Goal: Contribute content: Add original content to the website for others to see

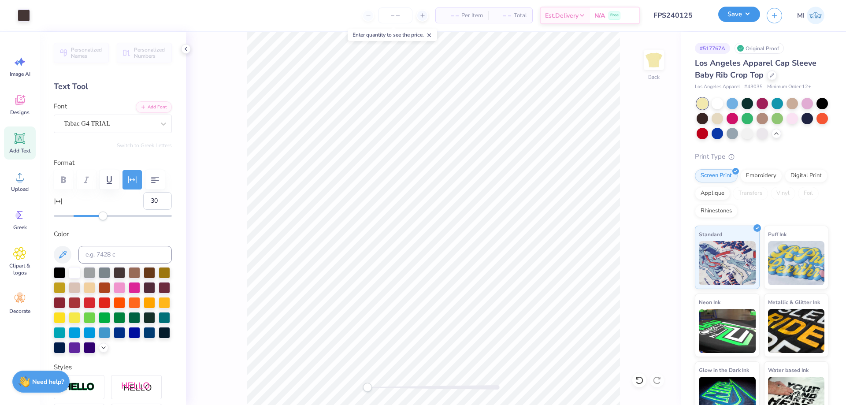
click at [740, 22] on button "Save" at bounding box center [739, 14] width 42 height 15
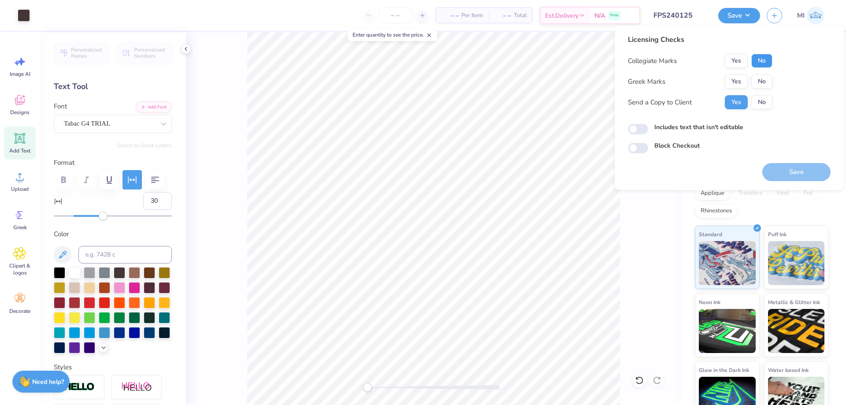
click at [770, 57] on button "No" at bounding box center [761, 61] width 21 height 14
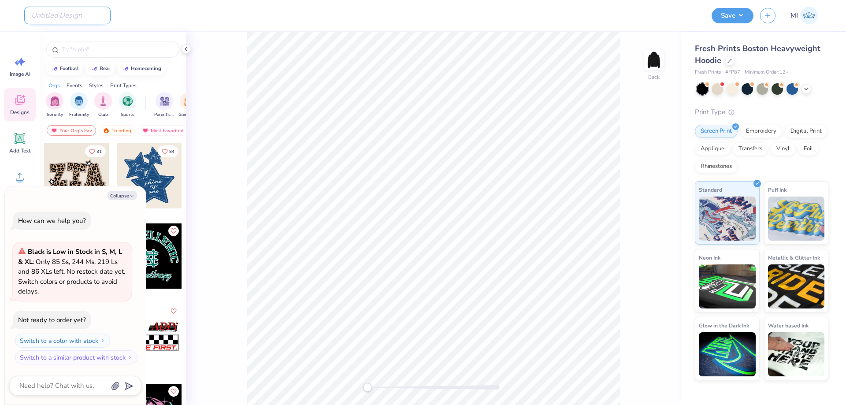
click at [58, 19] on input "Design Title" at bounding box center [67, 16] width 86 height 18
paste input "FPS240141"
type input "FPS240141"
type textarea "x"
type input "FPS240141"
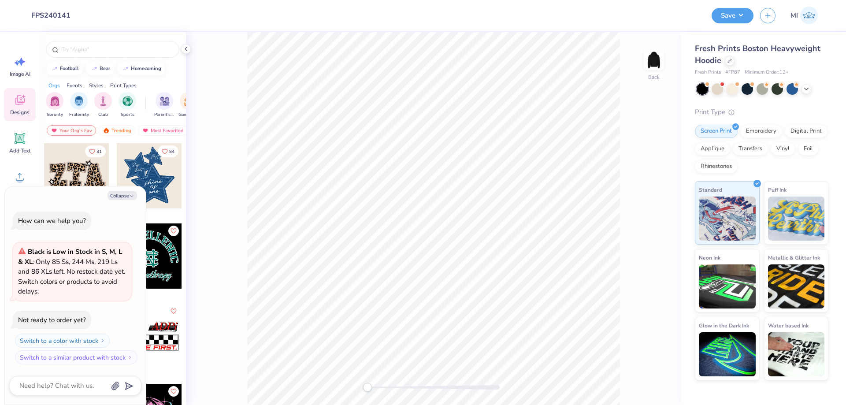
drag, startPoint x: 231, startPoint y: 47, endPoint x: 218, endPoint y: 56, distance: 16.4
click at [232, 47] on div "Back" at bounding box center [433, 218] width 495 height 373
click at [127, 198] on button "Collapse" at bounding box center [123, 195] width 30 height 9
type textarea "x"
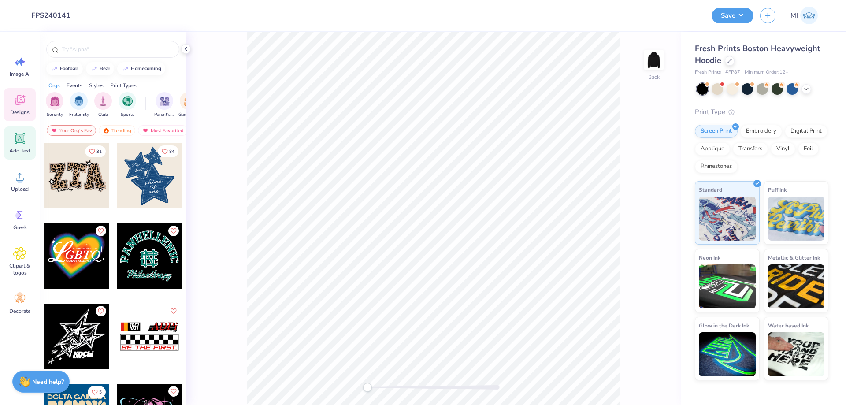
click at [19, 135] on icon at bounding box center [20, 138] width 8 height 8
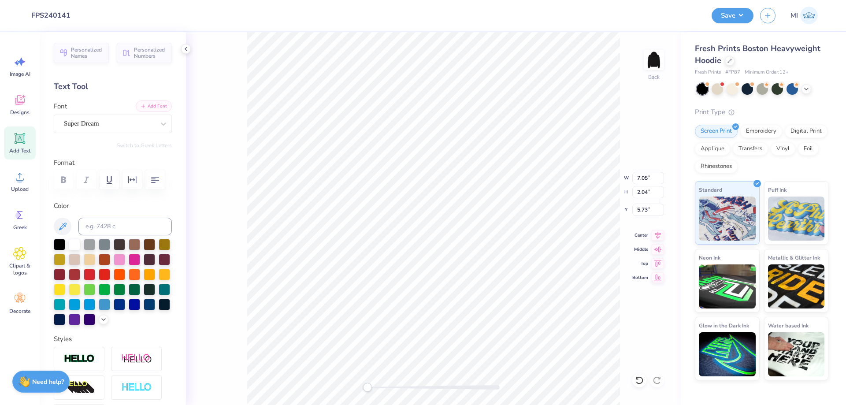
click at [158, 103] on button "Add Font" at bounding box center [154, 105] width 36 height 11
type textarea "s"
type textarea "SIG DELT"
type input "11.98"
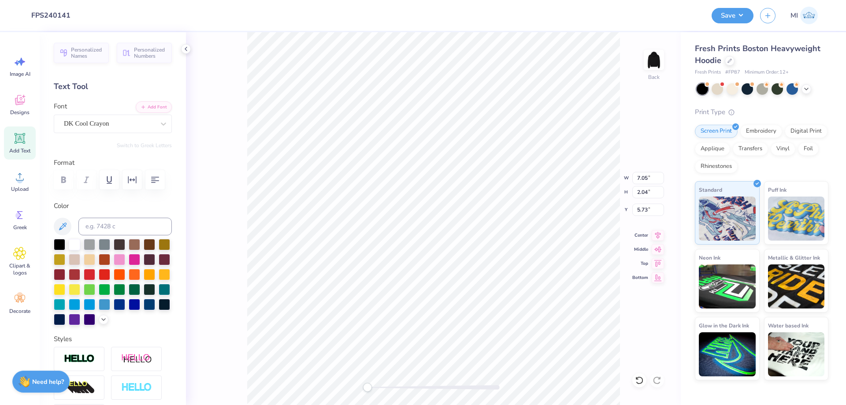
type input "2.50"
type input "5.50"
click at [21, 177] on icon at bounding box center [19, 176] width 13 height 13
drag, startPoint x: 383, startPoint y: 387, endPoint x: 391, endPoint y: 385, distance: 8.8
click at [391, 385] on div at bounding box center [434, 387] width 132 height 4
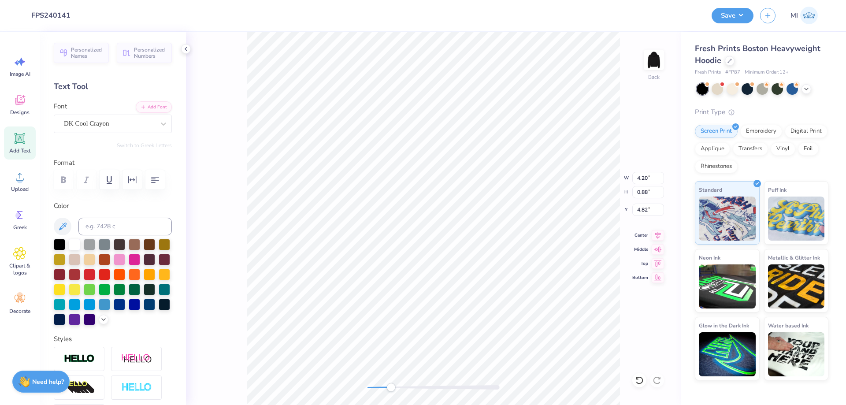
scroll to position [0, 1]
click at [147, 229] on input at bounding box center [124, 227] width 93 height 18
type input "285"
type textarea "PHILANTHROPY"
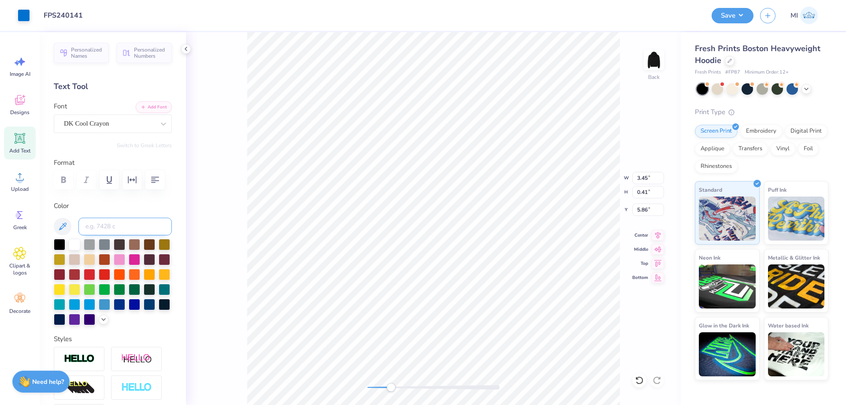
click at [133, 234] on input at bounding box center [124, 227] width 93 height 18
type input "176"
click at [324, 379] on div "Back W 3.45 3.45 " H 0.41 0.41 " Y 5.86 5.86 " Center Middle Top Bottom" at bounding box center [433, 218] width 495 height 373
drag, startPoint x: 652, startPoint y: 177, endPoint x: 608, endPoint y: 175, distance: 44.1
click at [632, 175] on input "4.20" at bounding box center [648, 178] width 32 height 12
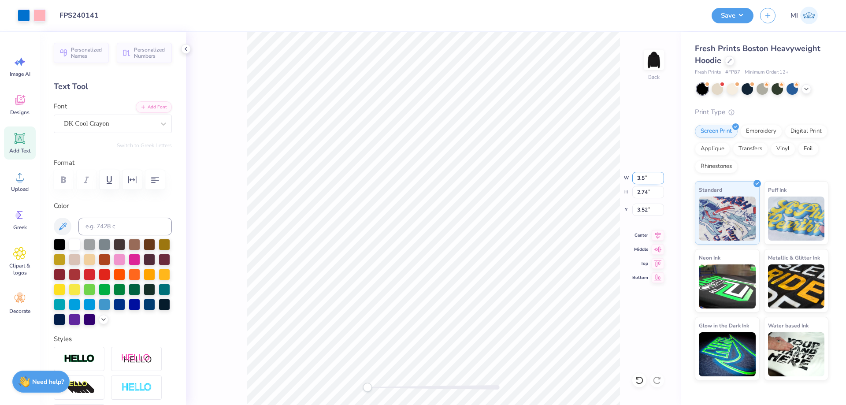
type input "2.92"
type input "2.18"
type input "3.83"
click at [398, 388] on div at bounding box center [434, 387] width 132 height 4
type input "4.20"
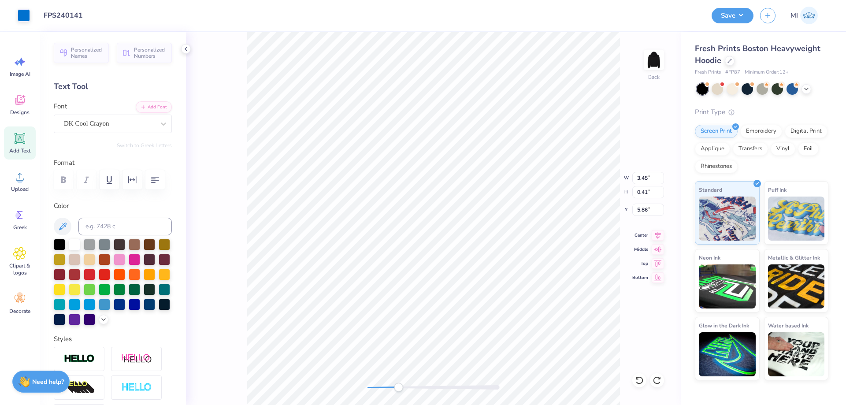
type input "0.88"
type input "4.82"
click at [536, 302] on li "Group" at bounding box center [530, 306] width 69 height 17
click at [647, 177] on input "4.20" at bounding box center [648, 178] width 32 height 12
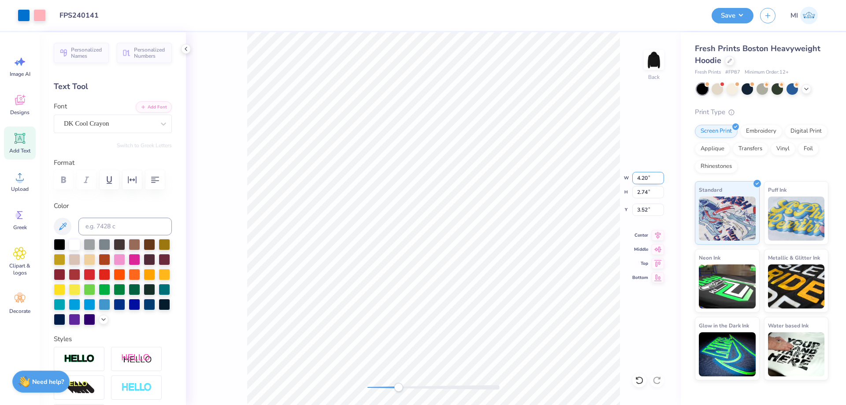
click at [647, 177] on input "4.20" at bounding box center [648, 178] width 32 height 12
type input "3.5"
click at [650, 213] on input "3.52" at bounding box center [648, 210] width 32 height 12
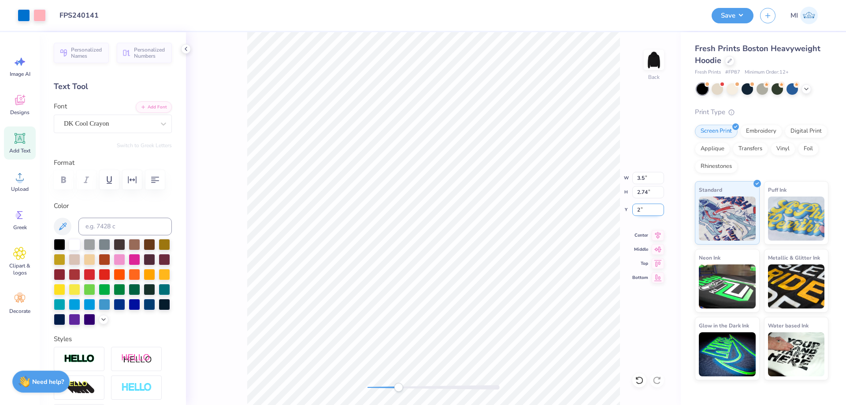
type input "2"
click at [719, 89] on div at bounding box center [717, 87] width 11 height 11
type input "3.50"
type input "2.29"
type input "1.81"
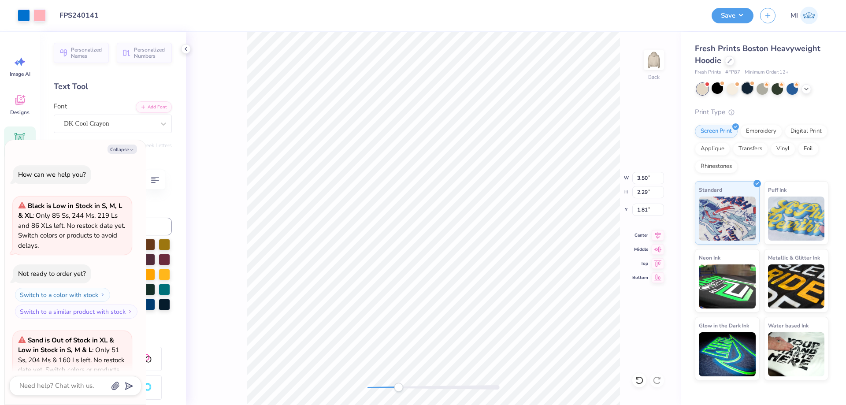
scroll to position [89, 0]
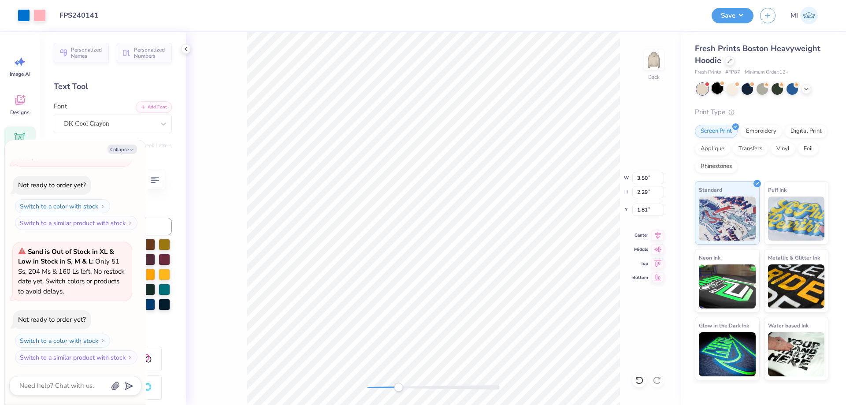
click at [718, 90] on div at bounding box center [717, 87] width 11 height 11
click at [329, 384] on div "Back W 3.50 3.50 " H 2.29 2.29 " Y 1.81 1.81 " Center Middle Top Bottom" at bounding box center [433, 218] width 495 height 373
click at [728, 8] on div "Save MI" at bounding box center [776, 15] width 128 height 31
click at [730, 10] on button "Save" at bounding box center [733, 14] width 42 height 15
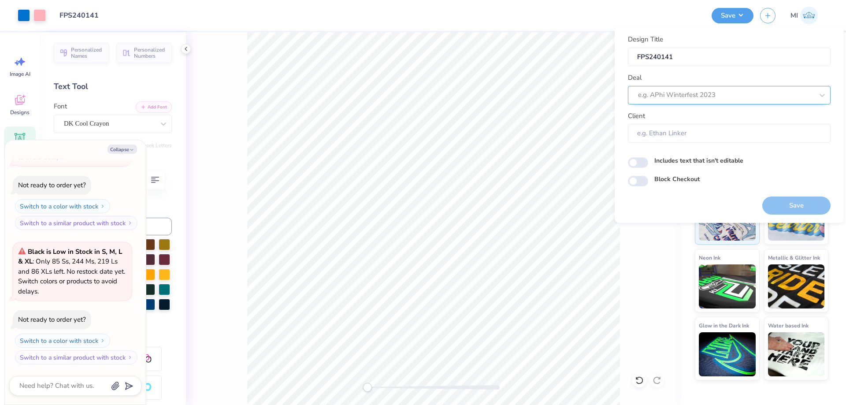
click at [733, 90] on div at bounding box center [725, 95] width 175 height 12
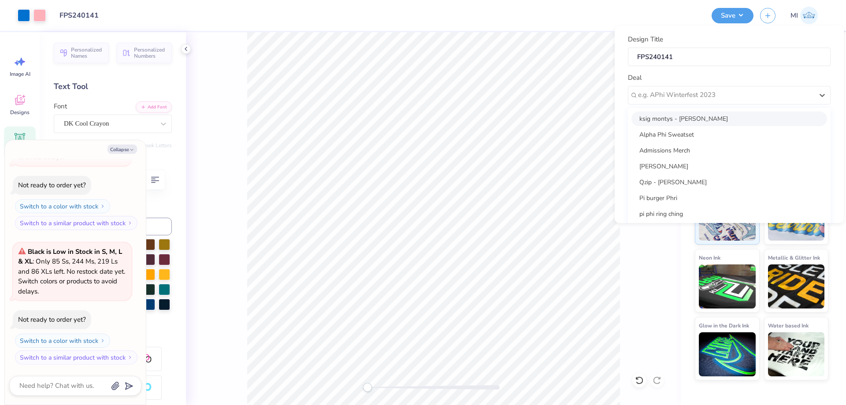
drag, startPoint x: 50, startPoint y: 13, endPoint x: 41, endPoint y: 17, distance: 9.3
click at [49, 12] on div "Art colors Design Title FPS240141 Save MI" at bounding box center [423, 15] width 846 height 31
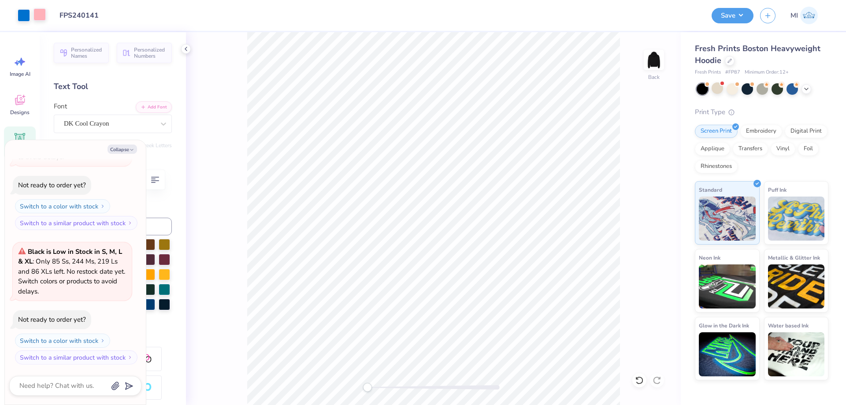
click at [41, 17] on div at bounding box center [39, 14] width 12 height 12
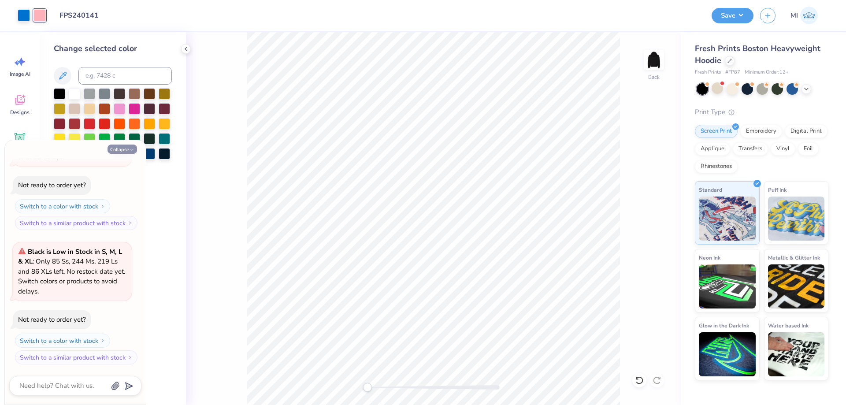
click at [119, 149] on button "Collapse" at bounding box center [123, 149] width 30 height 9
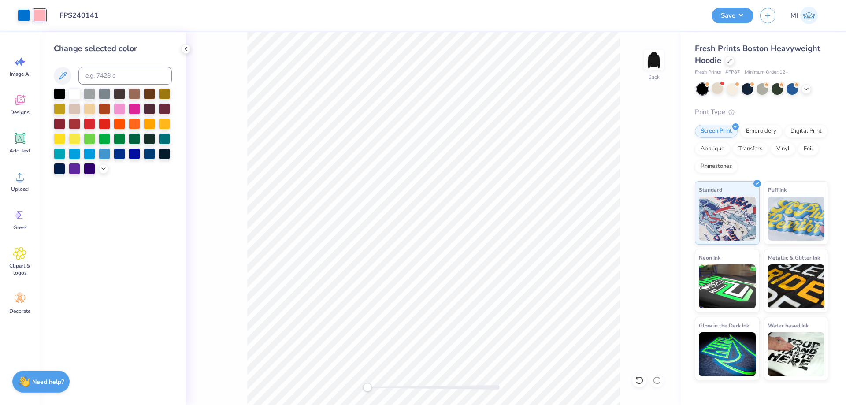
type textarea "x"
click at [116, 111] on div at bounding box center [119, 107] width 11 height 11
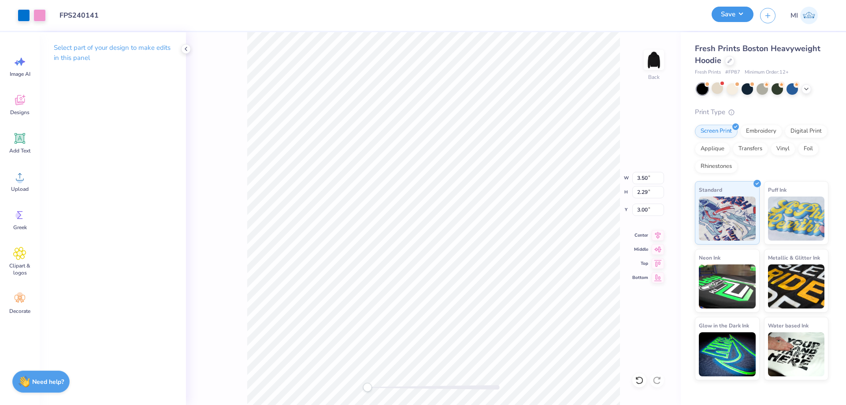
click at [725, 15] on button "Save" at bounding box center [733, 14] width 42 height 15
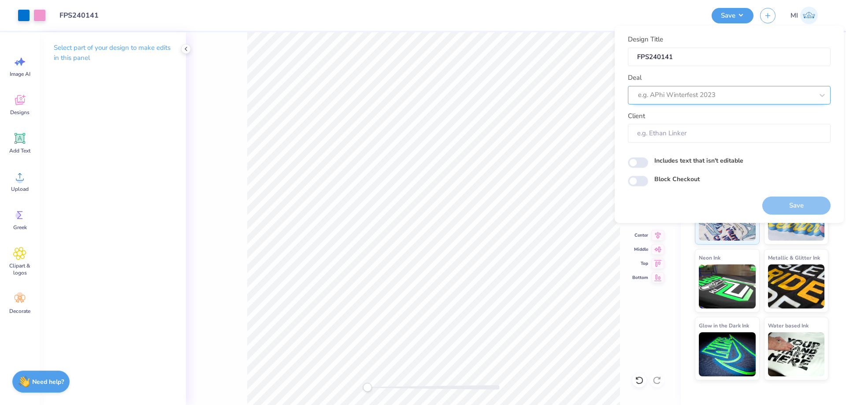
click at [723, 86] on div "e.g. APhi Winterfest 2023" at bounding box center [729, 95] width 203 height 19
click at [684, 121] on div "Design Tool Gallery" at bounding box center [730, 119] width 196 height 15
type input "Design Tool Gallery"
type input "Design Tool Gallery User"
click at [800, 201] on button "Save" at bounding box center [797, 206] width 68 height 18
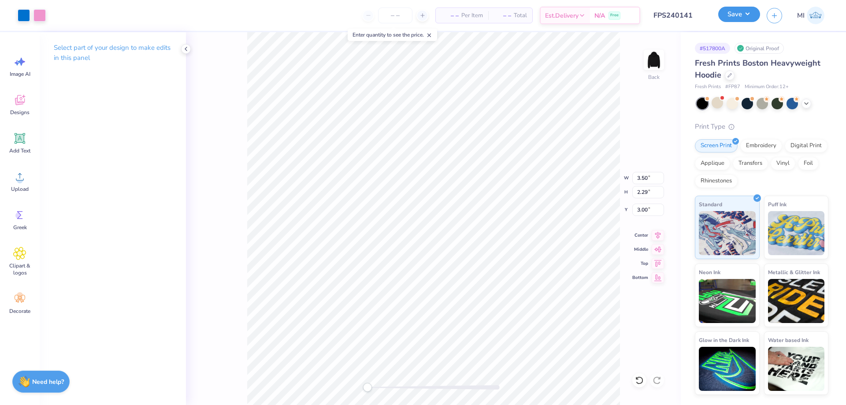
click at [733, 19] on button "Save" at bounding box center [739, 14] width 42 height 15
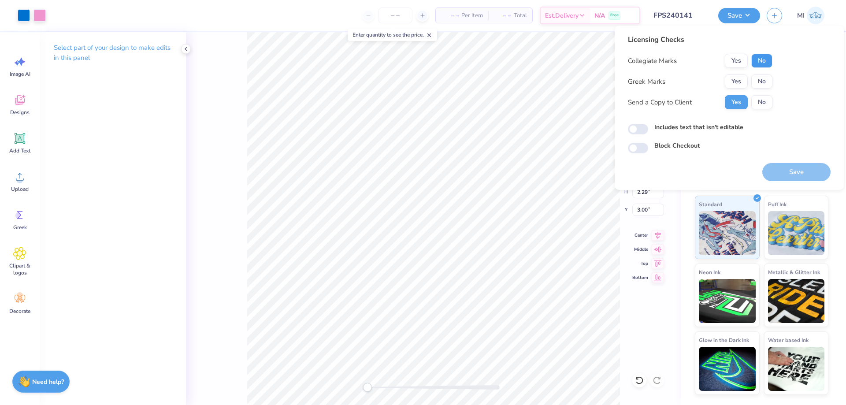
click at [760, 63] on button "No" at bounding box center [761, 61] width 21 height 14
click at [743, 79] on button "Yes" at bounding box center [736, 81] width 23 height 14
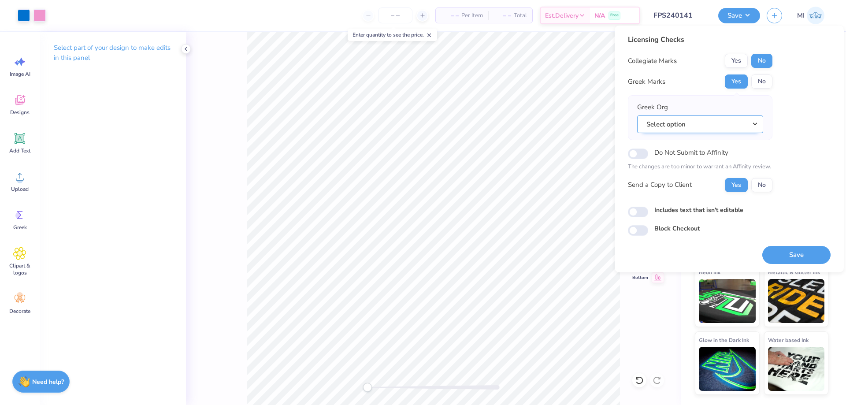
click at [737, 123] on button "Select option" at bounding box center [700, 124] width 126 height 18
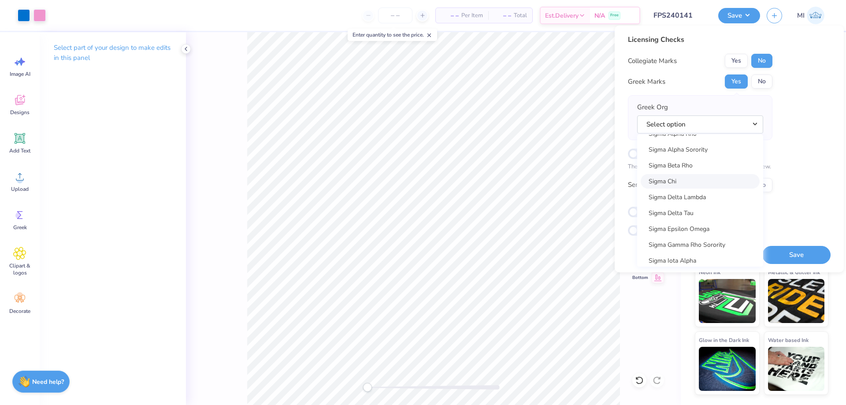
scroll to position [5624, 0]
click at [706, 233] on link "Sigma Delta Tau" at bounding box center [700, 234] width 119 height 15
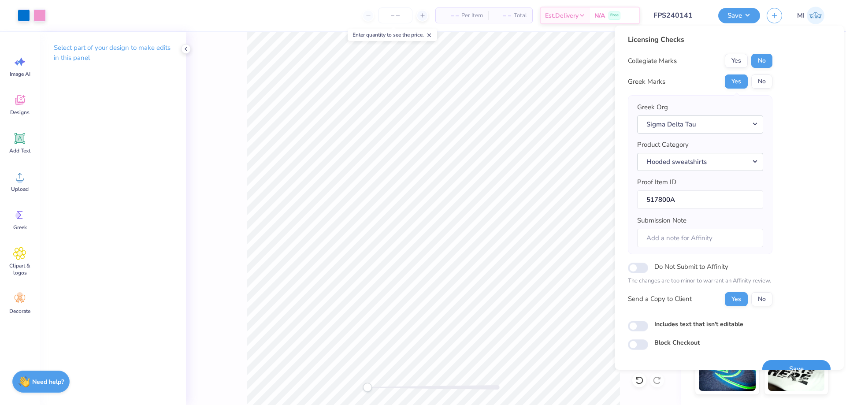
click at [817, 363] on button "Save" at bounding box center [797, 369] width 68 height 18
